Goal: Transaction & Acquisition: Purchase product/service

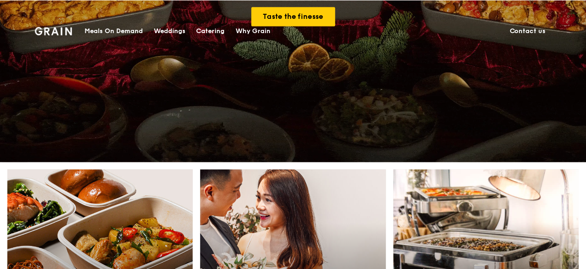
scroll to position [276, 0]
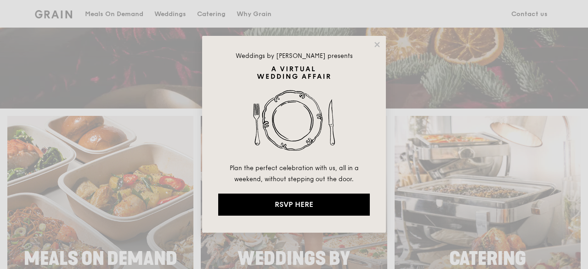
drag, startPoint x: 375, startPoint y: 45, endPoint x: 323, endPoint y: 139, distance: 107.7
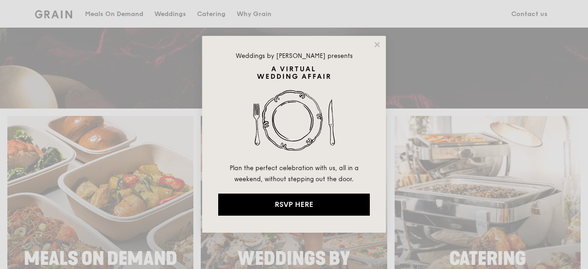
click at [374, 45] on icon at bounding box center [377, 44] width 8 height 8
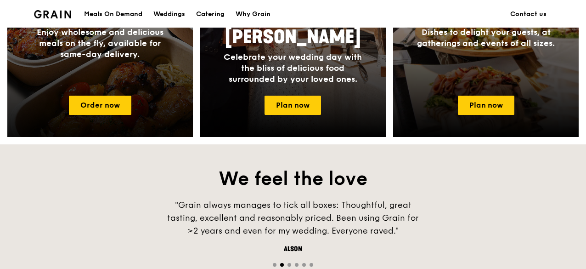
scroll to position [460, 0]
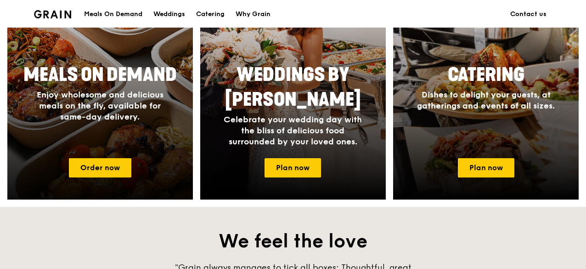
click at [88, 185] on div at bounding box center [100, 66] width 204 height 294
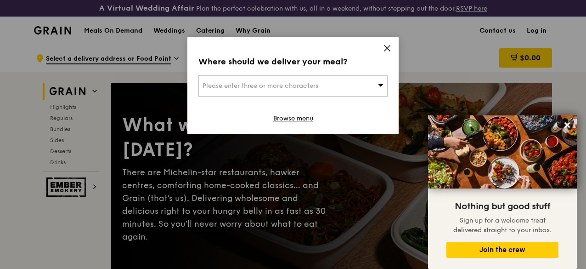
click at [391, 50] on icon at bounding box center [387, 48] width 8 height 8
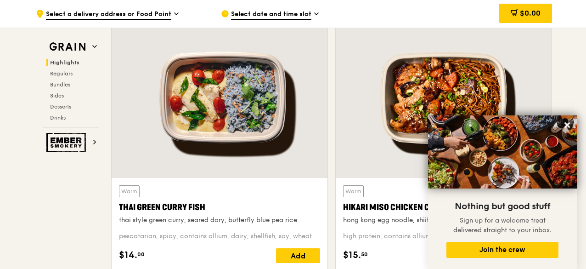
scroll to position [368, 0]
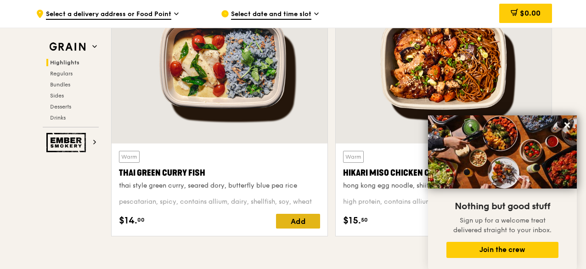
click at [290, 227] on div "Add" at bounding box center [298, 221] width 44 height 15
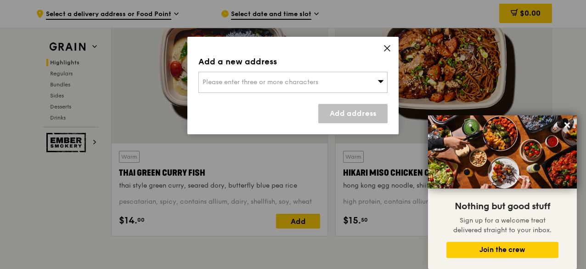
click at [384, 47] on icon at bounding box center [387, 48] width 8 height 8
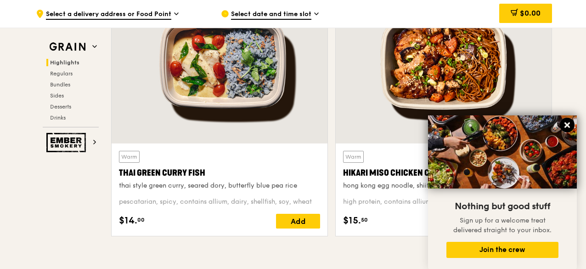
click at [570, 124] on icon at bounding box center [568, 125] width 6 height 6
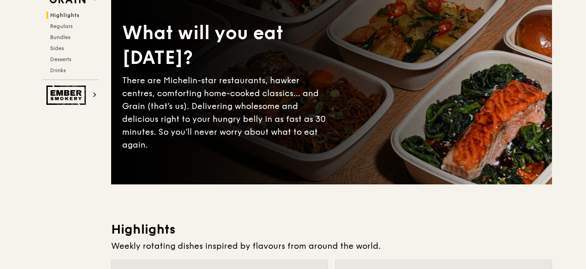
scroll to position [0, 0]
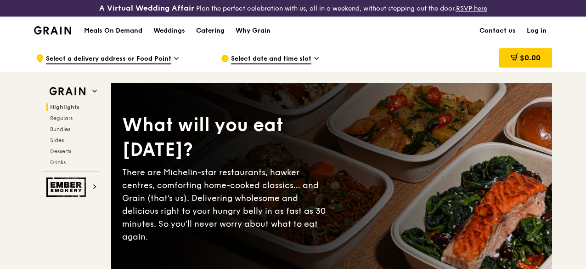
click at [210, 37] on div "Catering" at bounding box center [210, 31] width 28 height 28
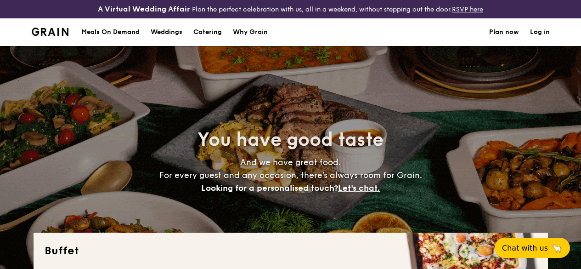
select select
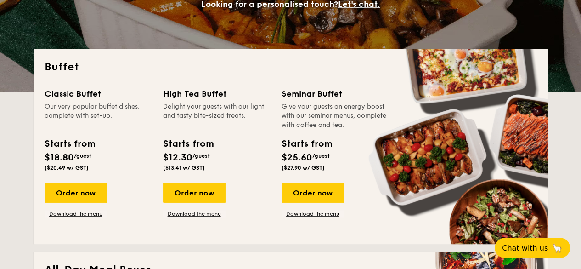
scroll to position [230, 0]
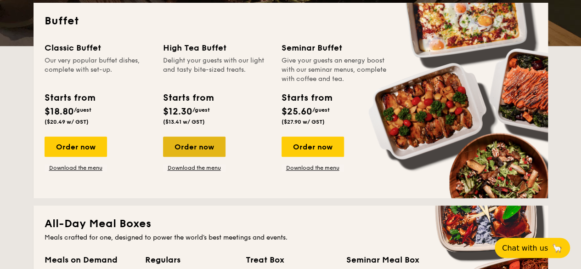
click at [191, 157] on div "Order now" at bounding box center [194, 146] width 62 height 20
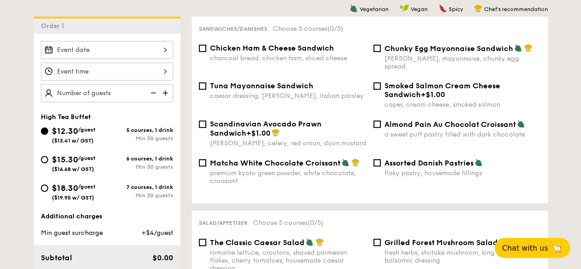
scroll to position [276, 0]
